Goal: Task Accomplishment & Management: Complete application form

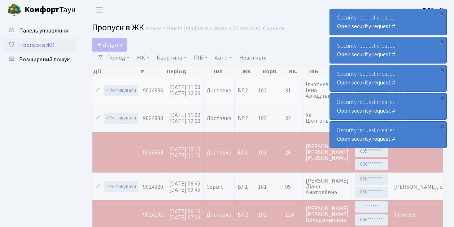
select select "25"
click at [46, 46] on span "Пропуск в ЖК" at bounding box center [36, 45] width 35 height 8
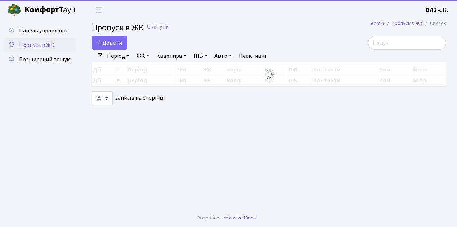
select select "25"
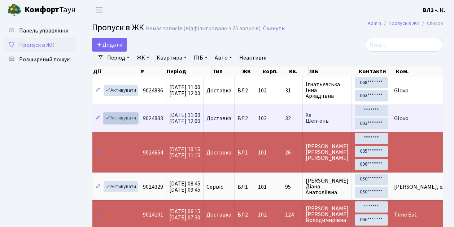
click at [116, 117] on link "Активувати" at bounding box center [121, 118] width 34 height 11
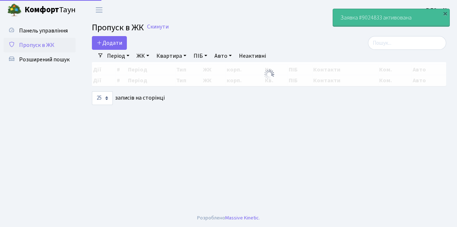
select select "25"
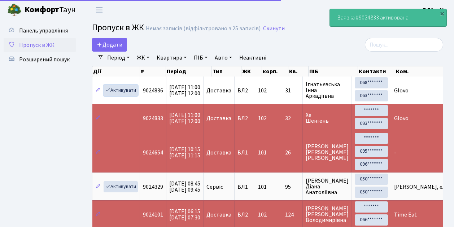
click at [126, 89] on link "Активувати" at bounding box center [121, 90] width 34 height 11
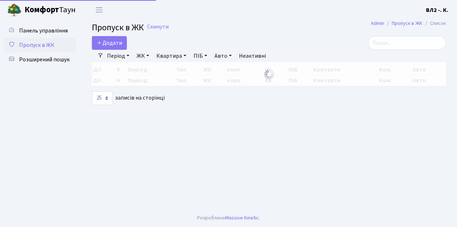
select select "25"
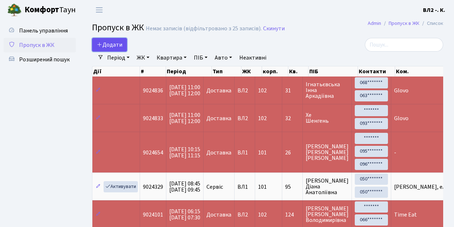
click at [122, 44] on link "Додати" at bounding box center [109, 45] width 35 height 14
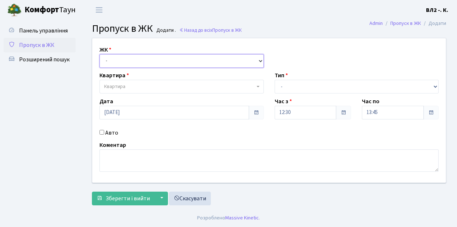
click at [127, 58] on select "- ВЛ1, Ужгородський пров., 4/1 ВЛ2, Голосіївський просп., 76 ВЛ3, пр.Голосіївсь…" at bounding box center [182, 61] width 164 height 14
select select "317"
click at [100, 54] on select "- ВЛ1, Ужгородський пров., 4/1 ВЛ2, Голосіївський просп., 76 ВЛ3, пр.Голосіївсь…" at bounding box center [182, 61] width 164 height 14
select select
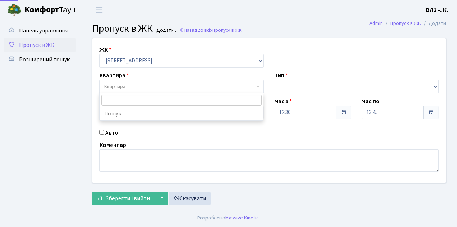
click at [128, 85] on span "Квартира" at bounding box center [179, 86] width 151 height 7
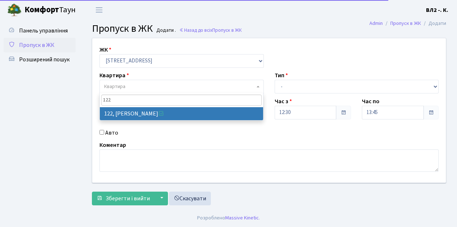
type input "122"
select select "38302"
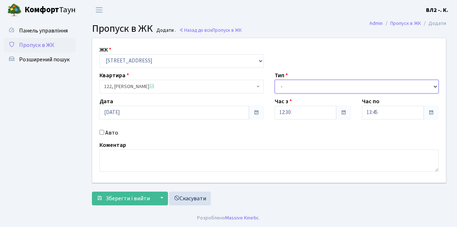
click at [304, 87] on select "- Доставка Таксі Гості Сервіс" at bounding box center [357, 87] width 164 height 14
select select "1"
click at [275, 80] on select "- Доставка Таксі Гості Сервіс" at bounding box center [357, 87] width 164 height 14
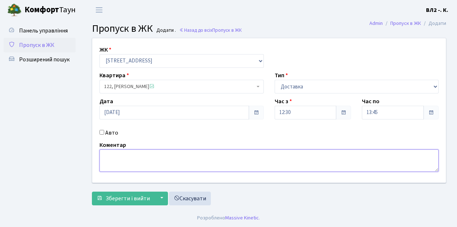
click at [122, 151] on textarea at bounding box center [269, 160] width 339 height 22
type textarea "Domino's"
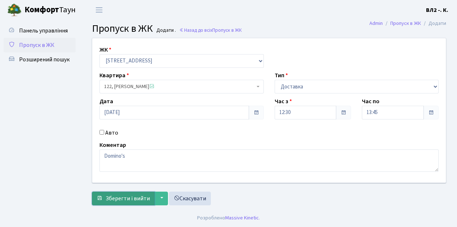
click at [129, 201] on span "Зберегти і вийти" at bounding box center [128, 198] width 44 height 8
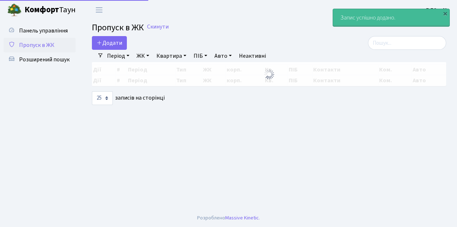
select select "25"
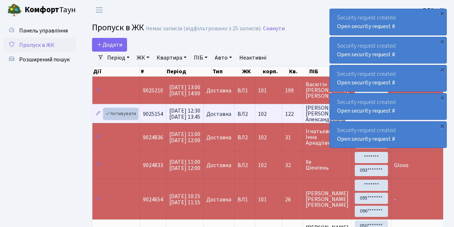
click at [119, 112] on link "Активувати" at bounding box center [121, 113] width 34 height 11
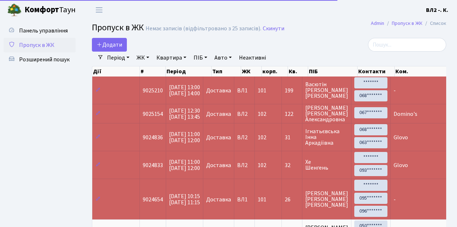
select select "25"
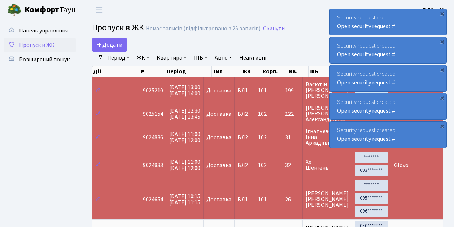
click at [44, 45] on span "Пропуск в ЖК" at bounding box center [36, 45] width 35 height 8
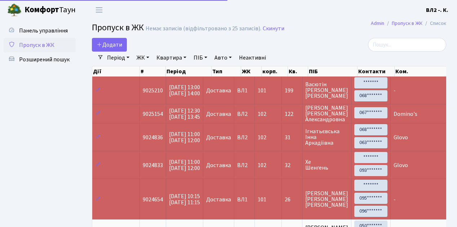
select select "25"
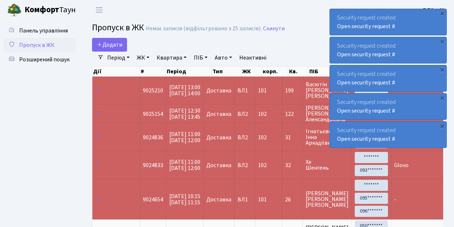
click at [50, 45] on span "Пропуск в ЖК" at bounding box center [36, 45] width 35 height 8
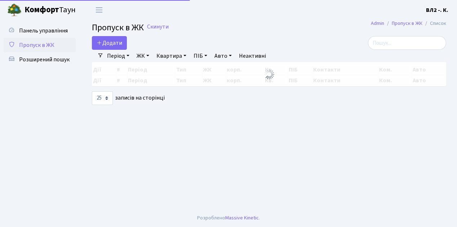
select select "25"
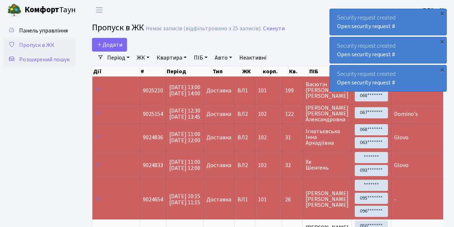
click at [49, 62] on span "Розширений пошук" at bounding box center [44, 60] width 50 height 8
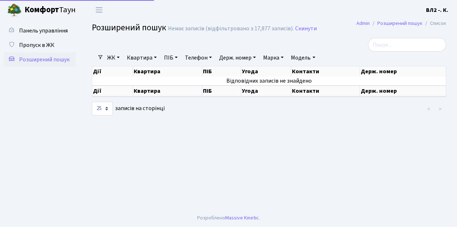
select select "25"
click at [142, 55] on link "Квартира" at bounding box center [142, 58] width 36 height 12
type input "63"
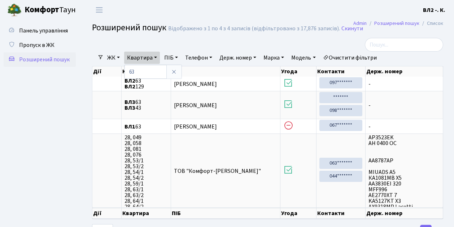
click at [49, 115] on ul "Панель управління Пропуск в ЖК Розширений пошук" at bounding box center [40, 128] width 72 height 211
